Goal: Task Accomplishment & Management: Manage account settings

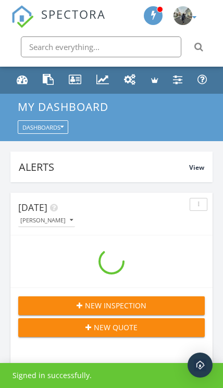
scroll to position [1780, 223]
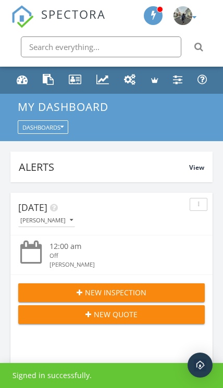
click at [107, 82] on div "Metrics" at bounding box center [102, 79] width 13 height 11
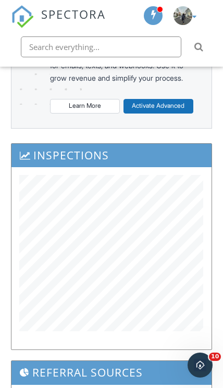
click at [217, 202] on div "Inspections" at bounding box center [111, 251] width 211 height 217
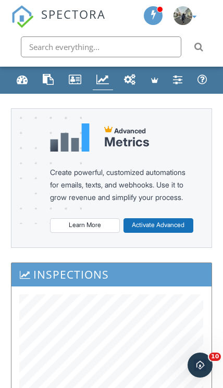
click at [24, 79] on div "Dashboard" at bounding box center [22, 79] width 11 height 11
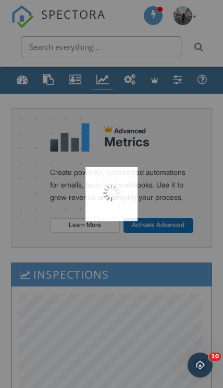
click at [23, 75] on div at bounding box center [111, 194] width 223 height 388
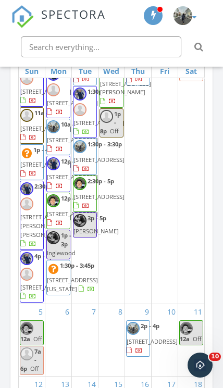
scroll to position [147, 0]
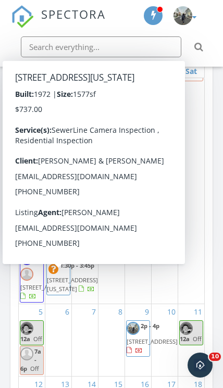
click at [62, 292] on span "46585 Washington St, La Quinta 92253" at bounding box center [72, 284] width 51 height 17
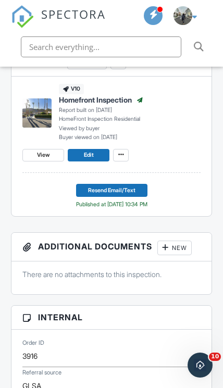
scroll to position [710, 0]
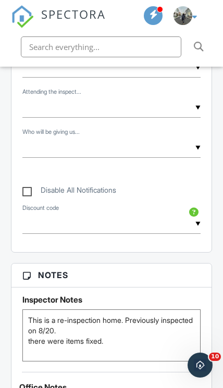
click at [23, 186] on label "Disable All Notifications" at bounding box center [69, 192] width 94 height 13
click at [23, 186] on input "Disable All Notifications" at bounding box center [25, 186] width 7 height 7
checkbox input "true"
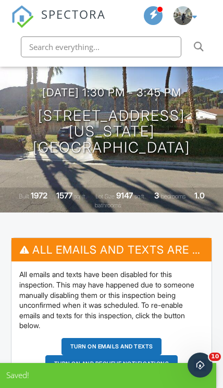
scroll to position [0, 0]
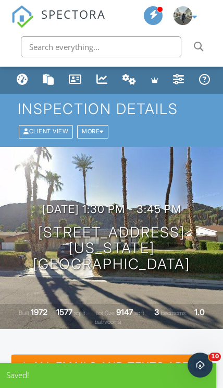
click at [29, 76] on link "Dashboard" at bounding box center [22, 80] width 19 height 20
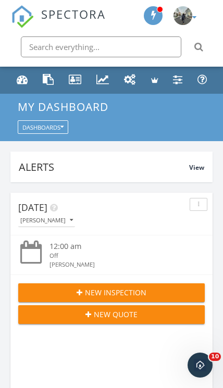
click at [111, 81] on link "Metrics" at bounding box center [103, 80] width 20 height 20
click at [103, 84] on div "Metrics" at bounding box center [102, 79] width 13 height 11
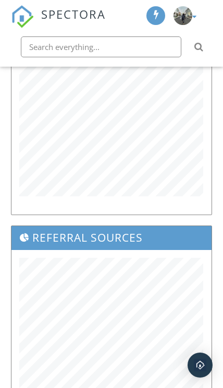
scroll to position [253, 0]
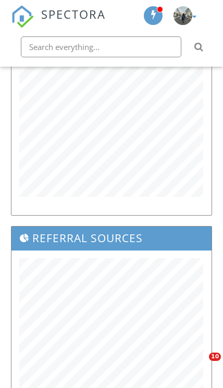
click at [211, 212] on div "Inspections" at bounding box center [111, 112] width 200 height 207
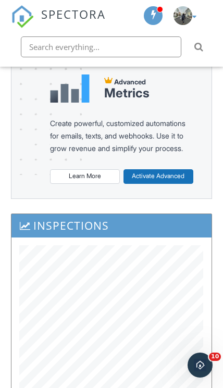
scroll to position [0, 0]
